Goal: Task Accomplishment & Management: Complete application form

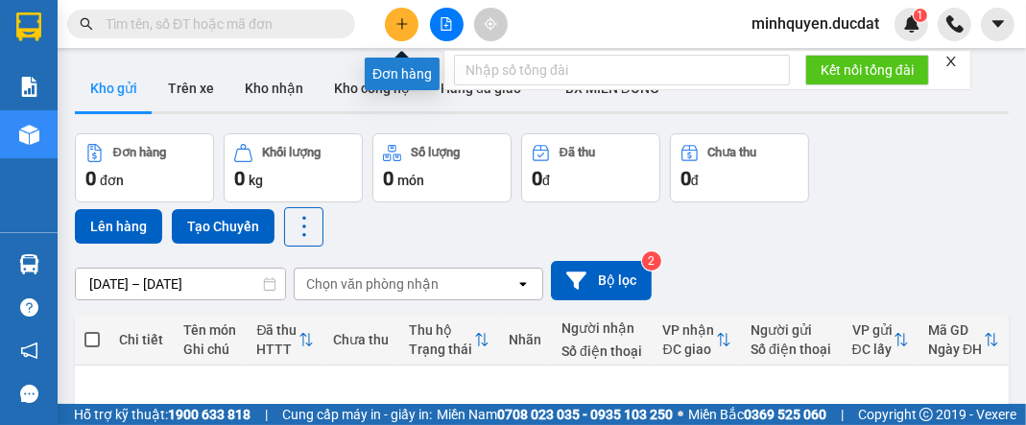
click at [404, 27] on icon "plus" at bounding box center [402, 23] width 13 height 13
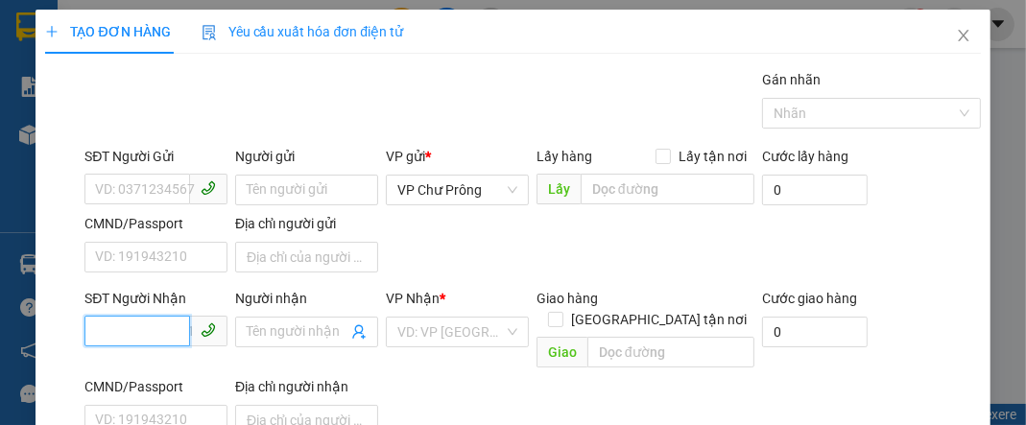
click at [144, 324] on input "SĐT Người Nhận" at bounding box center [137, 331] width 106 height 31
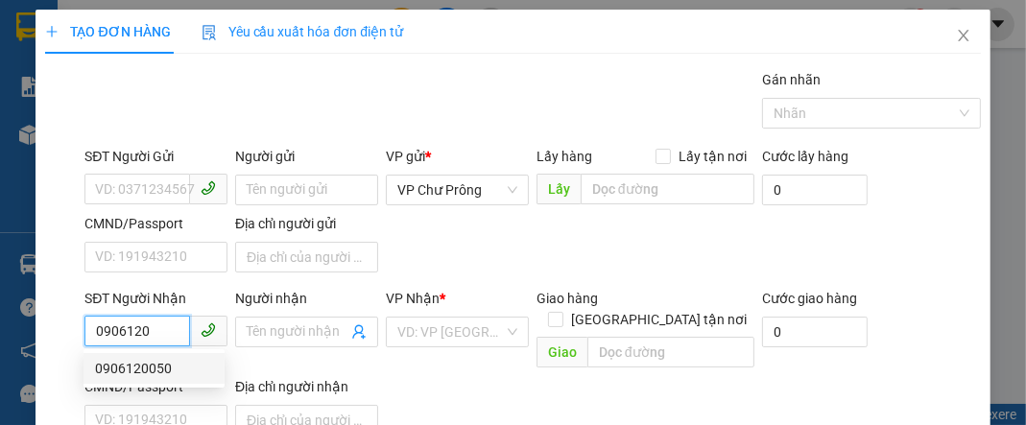
click at [167, 375] on div "0906120050" at bounding box center [154, 368] width 118 height 21
type input "0906120050"
type input "VINA"
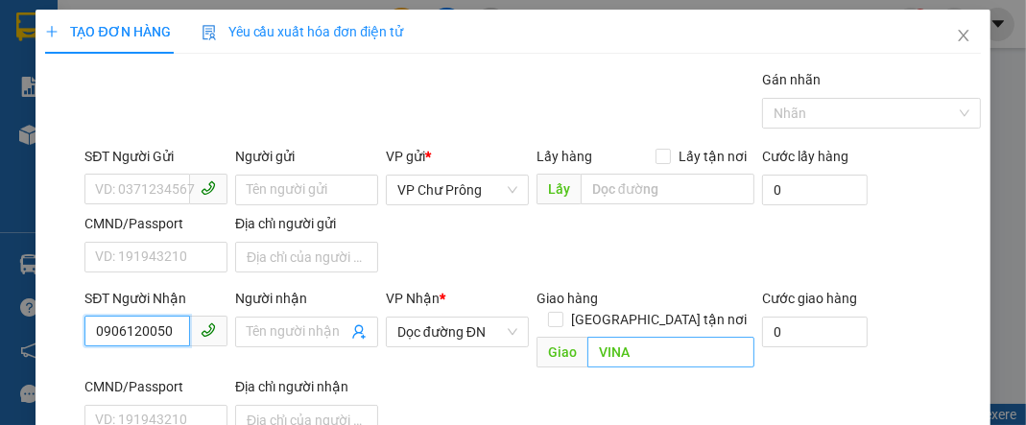
type input "0906120050"
click at [676, 337] on input "VINA" at bounding box center [670, 352] width 167 height 31
type input "CX HOÀN MỸ"
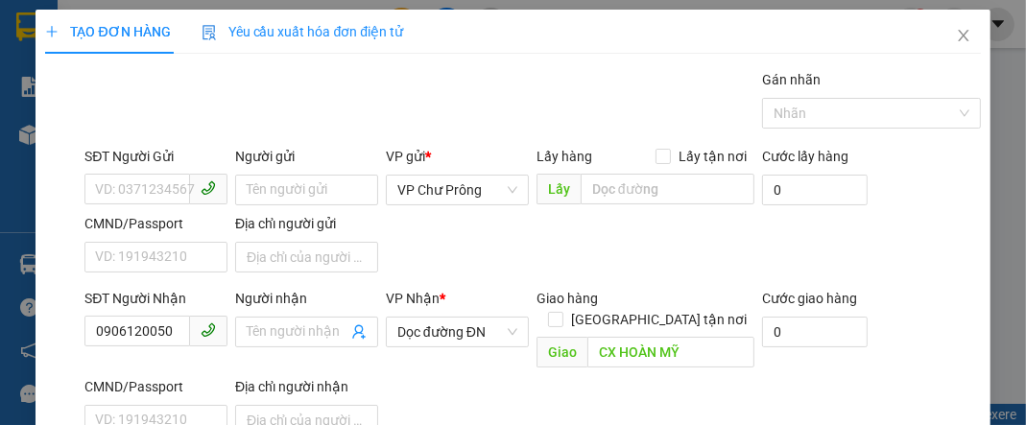
click at [536, 367] on div "SĐT Người Nhận 0906120050 Người nhận Tên người nhận VP Nhận * Dọc đường ĐN Giao…" at bounding box center [532, 366] width 903 height 156
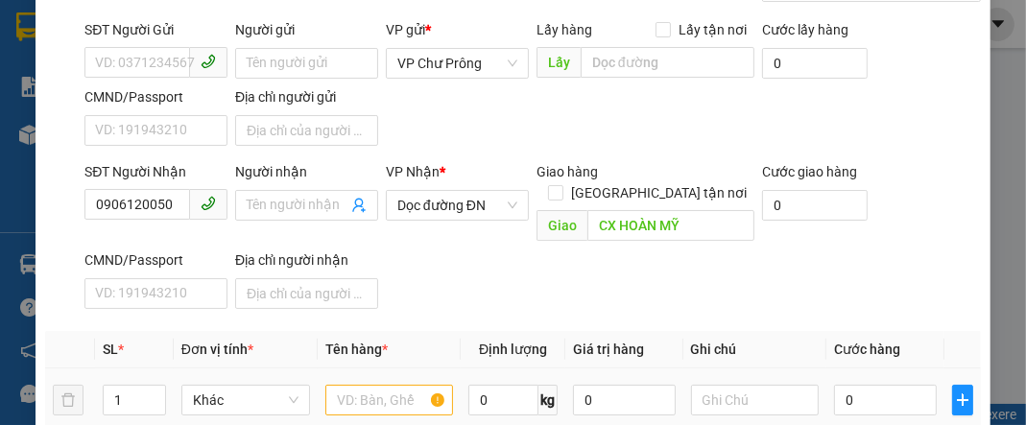
scroll to position [229, 0]
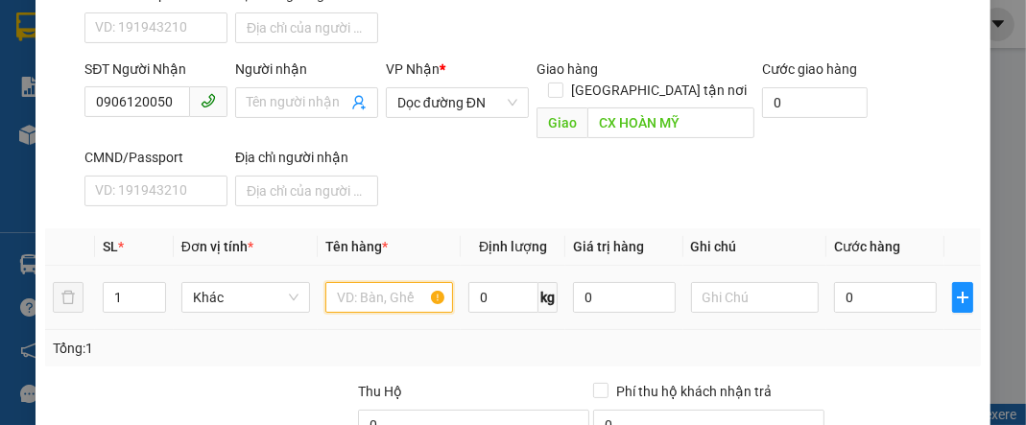
click at [410, 282] on input "text" at bounding box center [389, 297] width 129 height 31
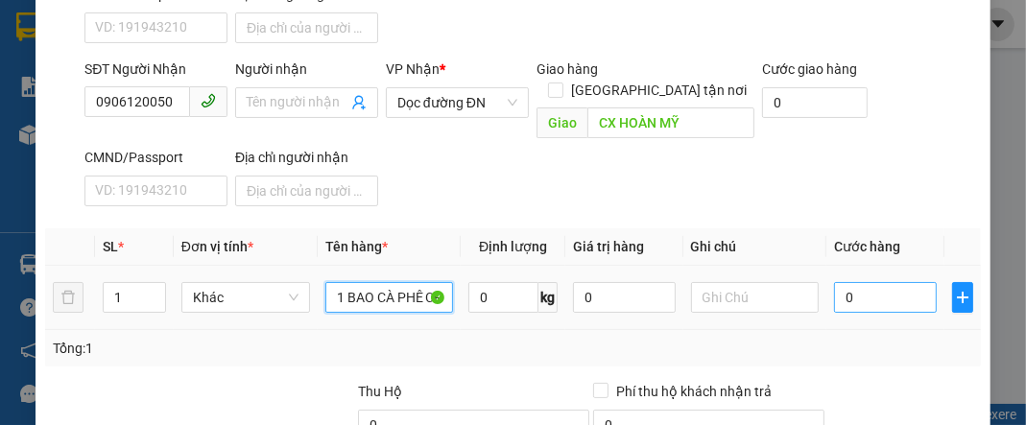
type input "1 BAO CÀ PHÊ CR"
click at [875, 282] on input "0" at bounding box center [885, 297] width 102 height 31
type input "9"
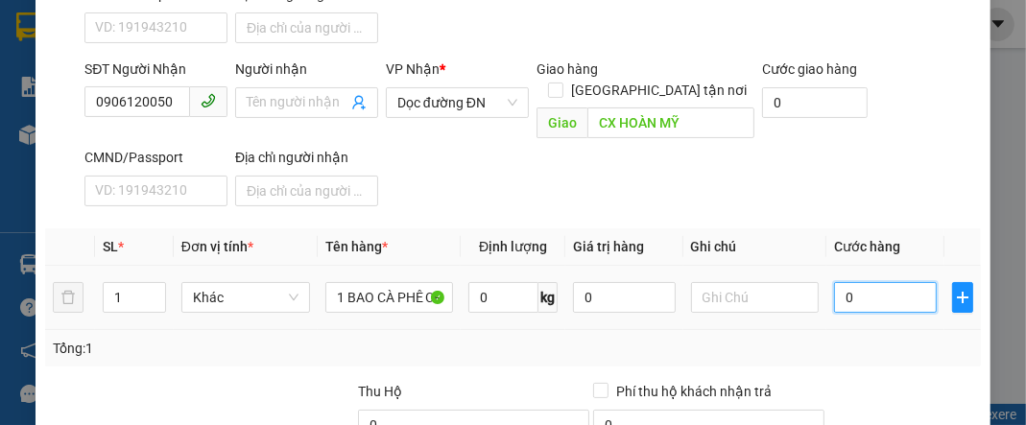
type input "9"
type input "90"
type input "900"
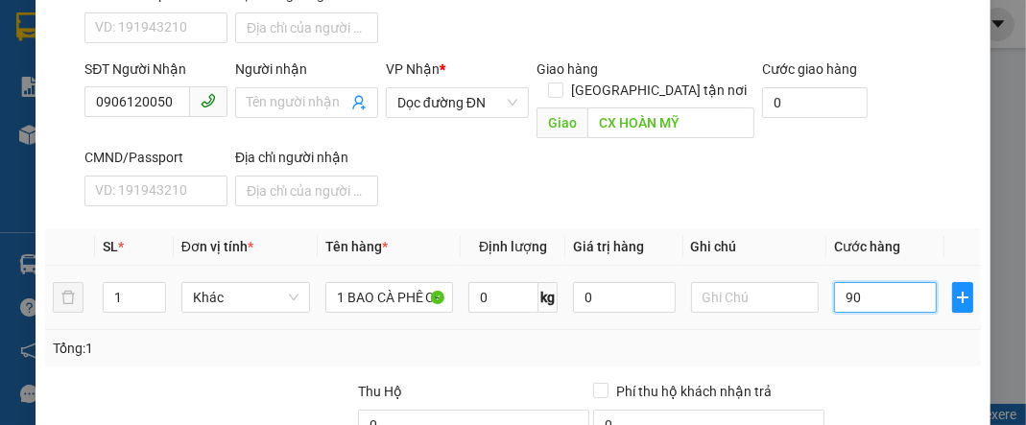
type input "900"
type input "9.000"
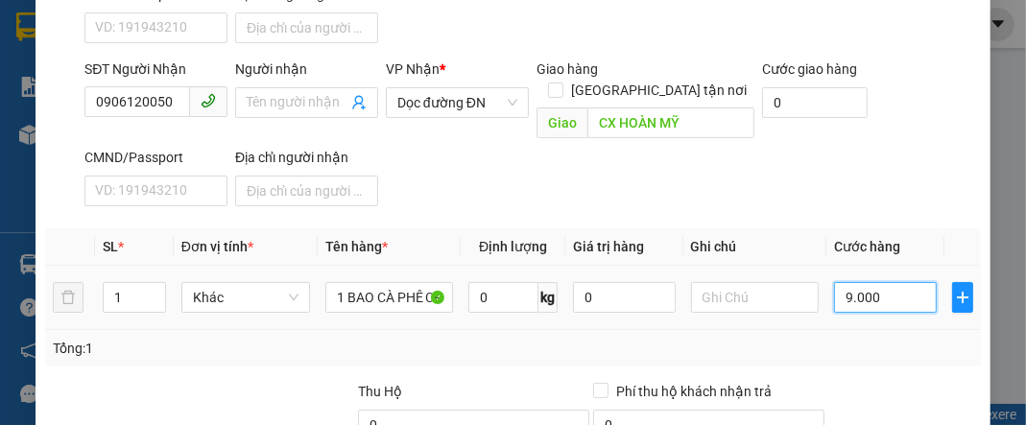
type input "90.000"
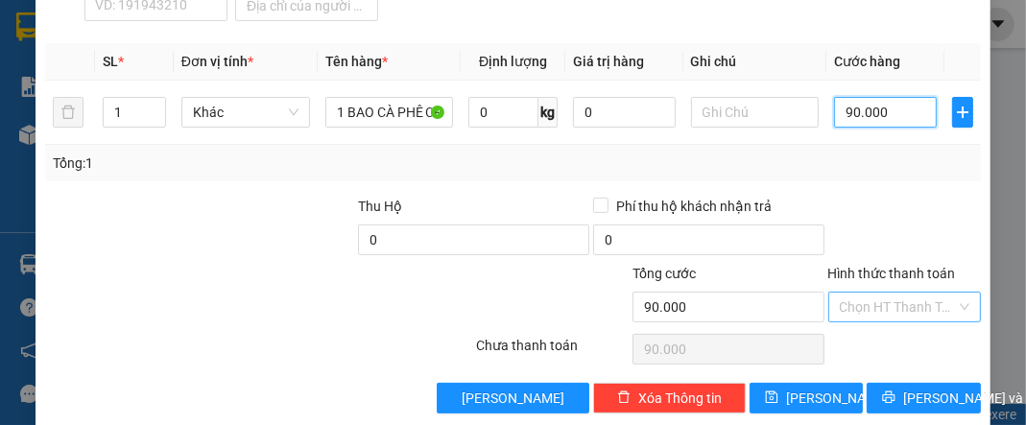
type input "90.000"
click at [875, 293] on input "Hình thức thanh toán" at bounding box center [898, 307] width 116 height 29
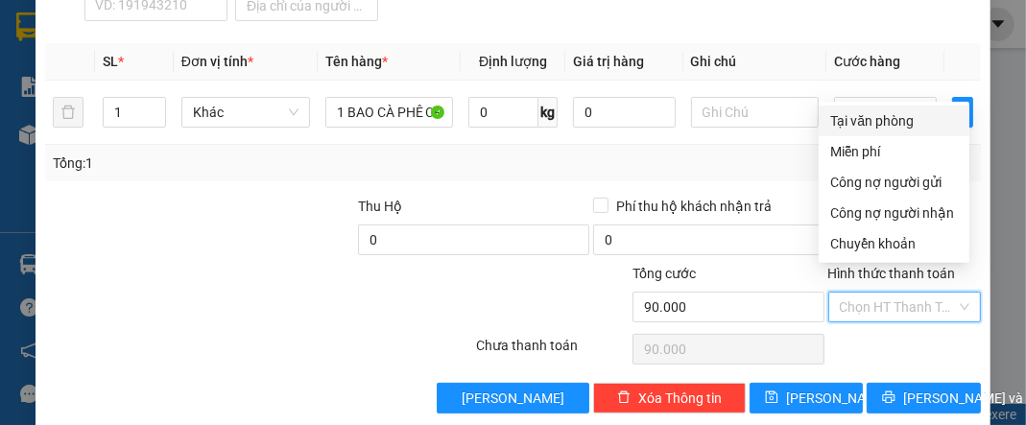
click at [885, 125] on div "Tại văn phòng" at bounding box center [894, 120] width 128 height 21
type input "0"
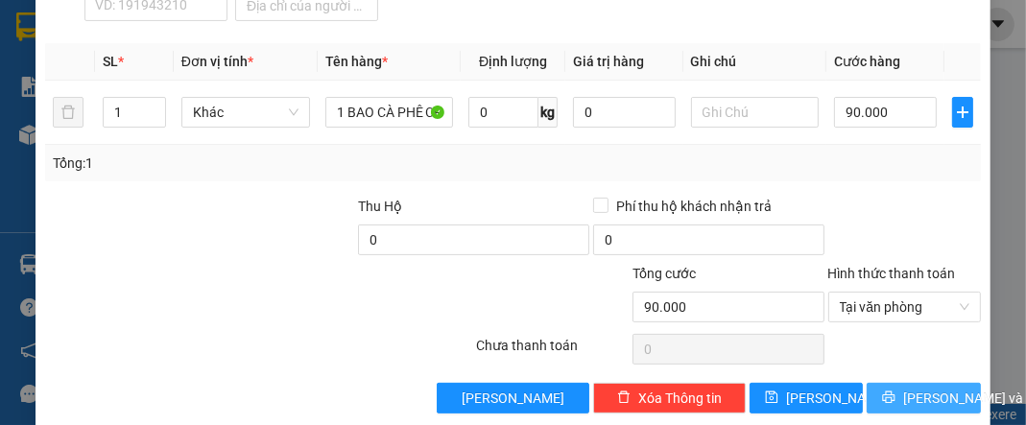
click at [921, 388] on span "[PERSON_NAME] và In" at bounding box center [970, 398] width 134 height 21
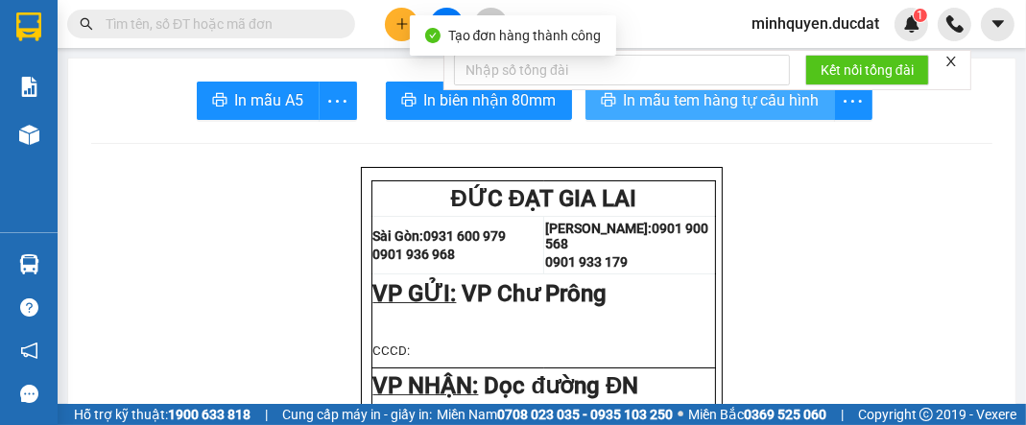
click at [751, 105] on span "In mẫu tem hàng tự cấu hình" at bounding box center [722, 100] width 196 height 24
